Goal: Task Accomplishment & Management: Use online tool/utility

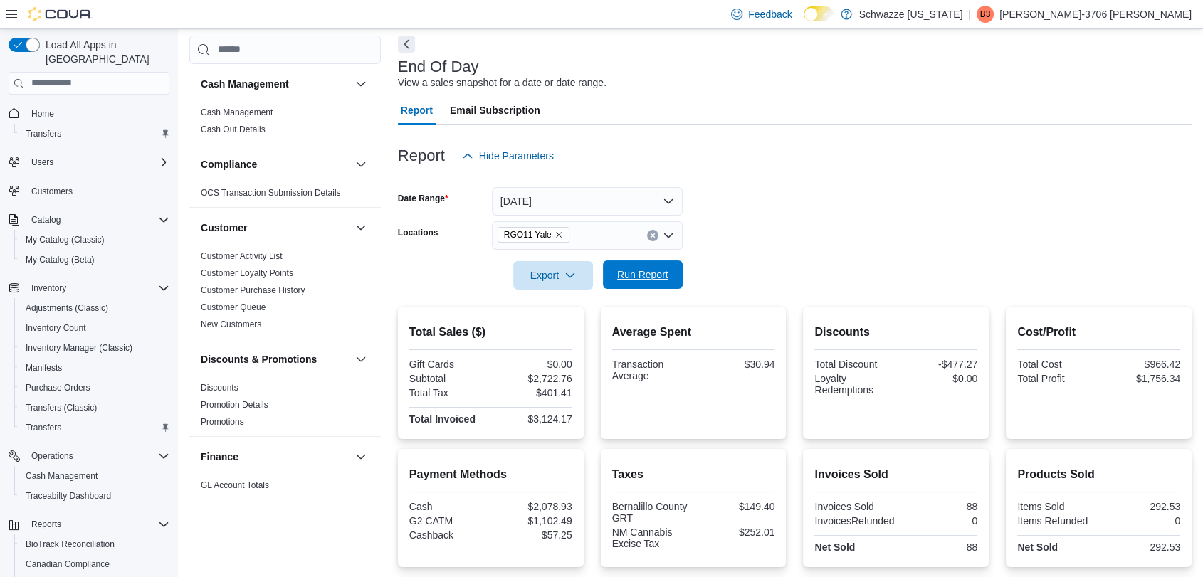
scroll to position [43, 0]
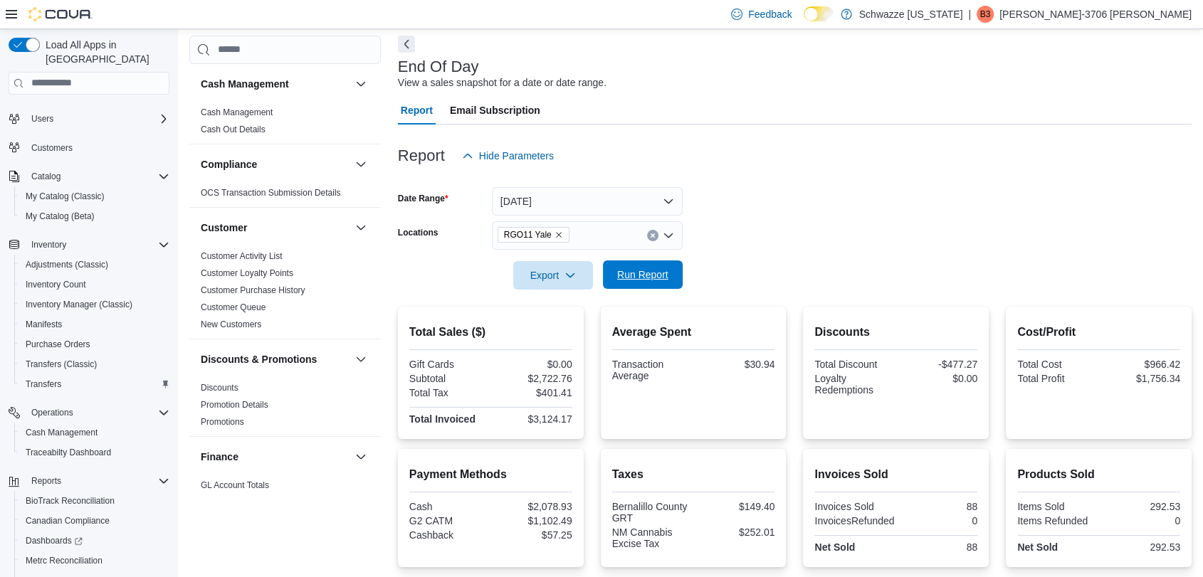
click at [622, 269] on span "Run Report" at bounding box center [642, 275] width 51 height 14
